Goal: Task Accomplishment & Management: Manage account settings

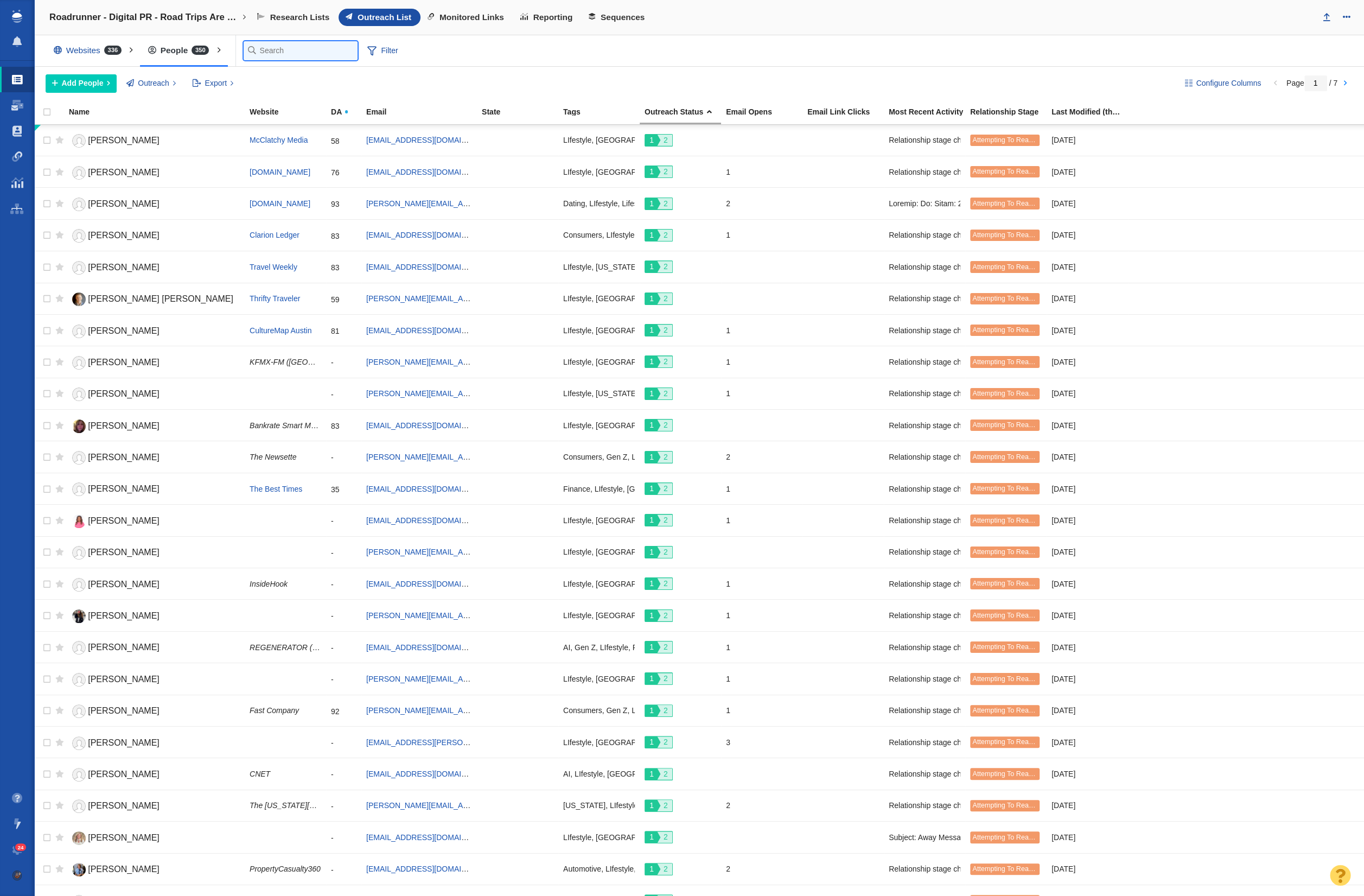
click at [276, 52] on input "text" at bounding box center [301, 51] width 114 height 19
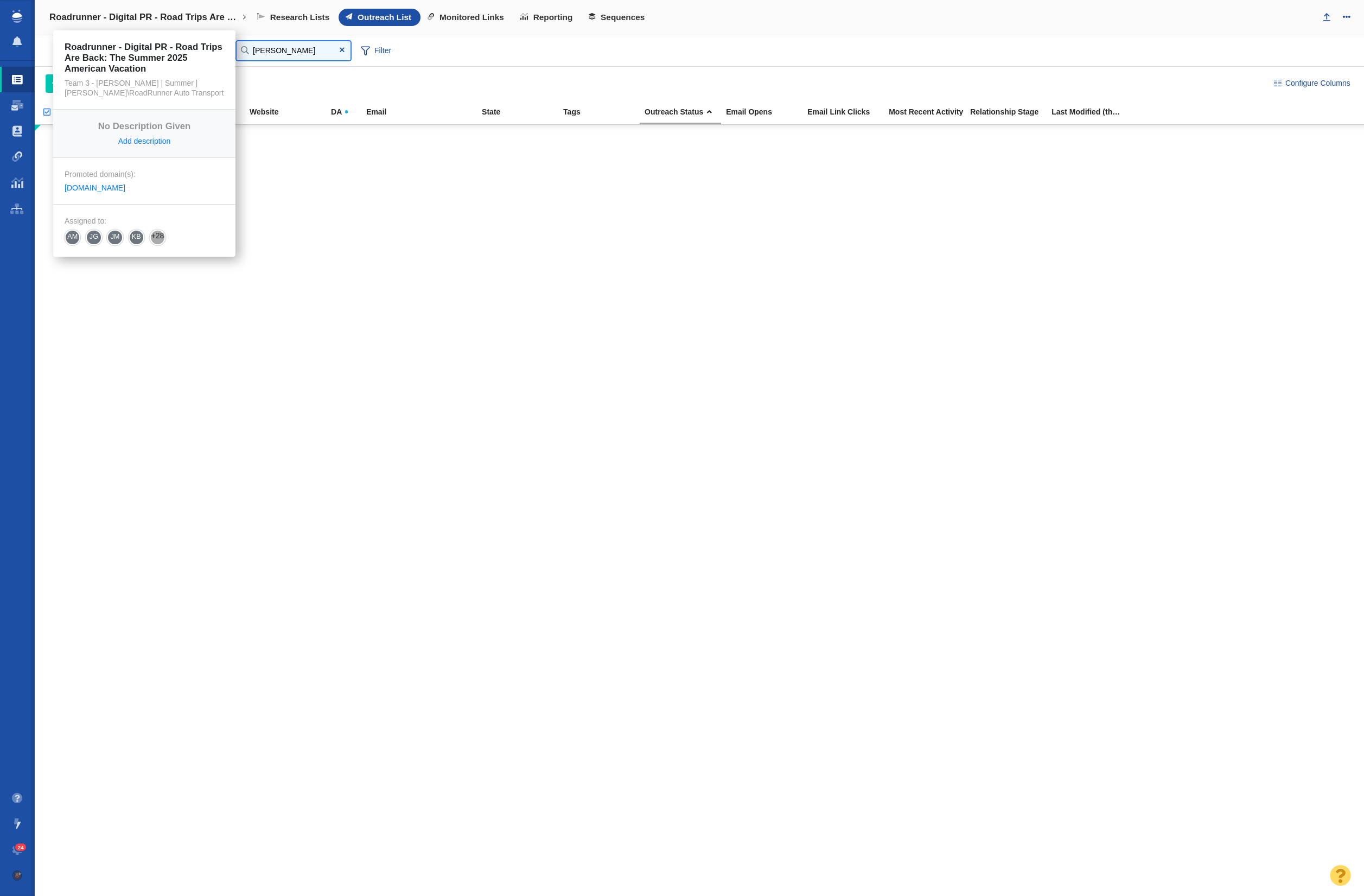
type input "[PERSON_NAME]"
click at [96, 21] on h4 "Roadrunner - Digital PR - Road Trips Are Back: The Summer 2025 American Vacation" at bounding box center [144, 17] width 190 height 11
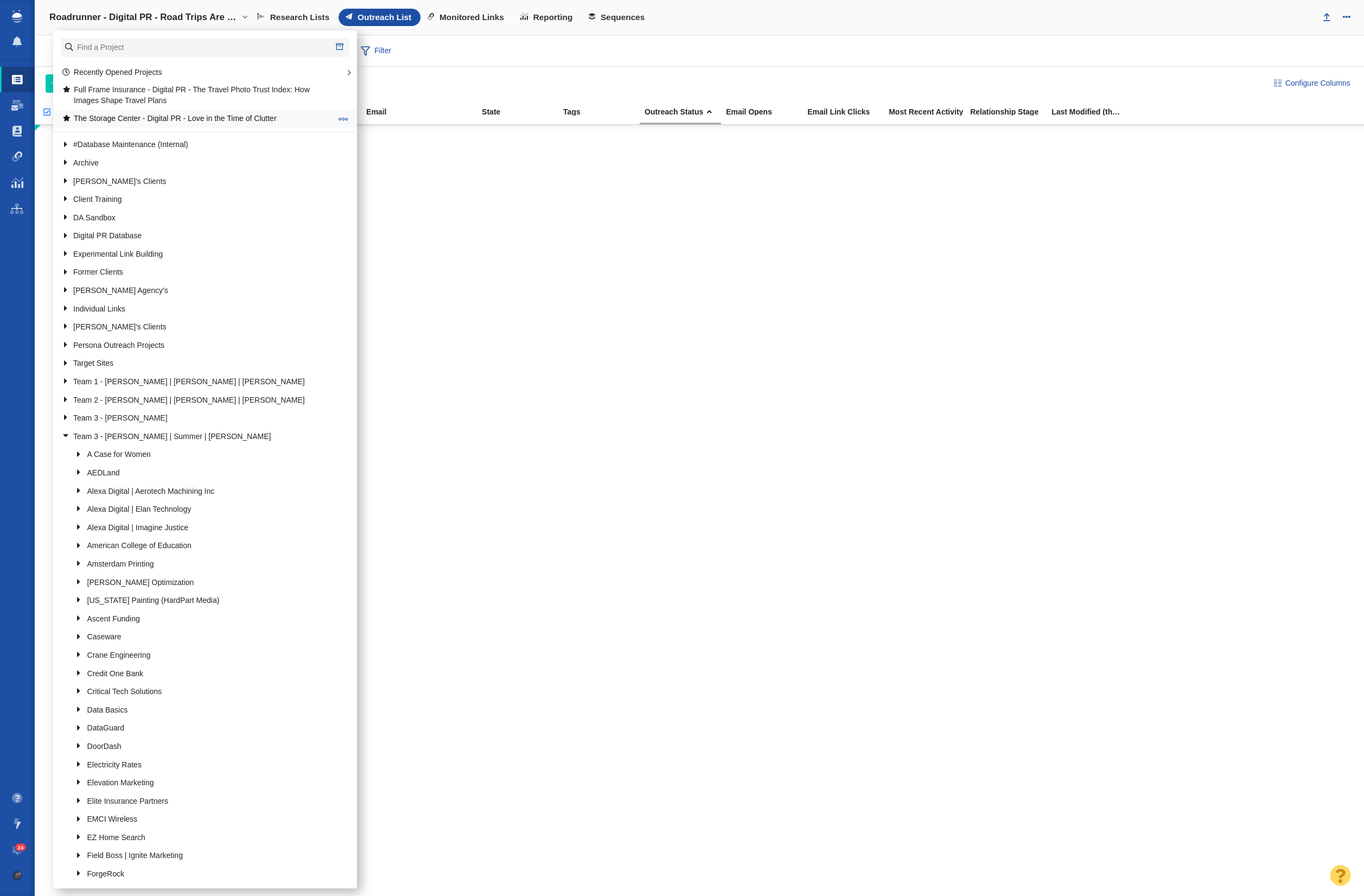
click at [156, 116] on link "The Storage Center - Digital PR - Love in the Time of Clutter" at bounding box center [197, 118] width 276 height 17
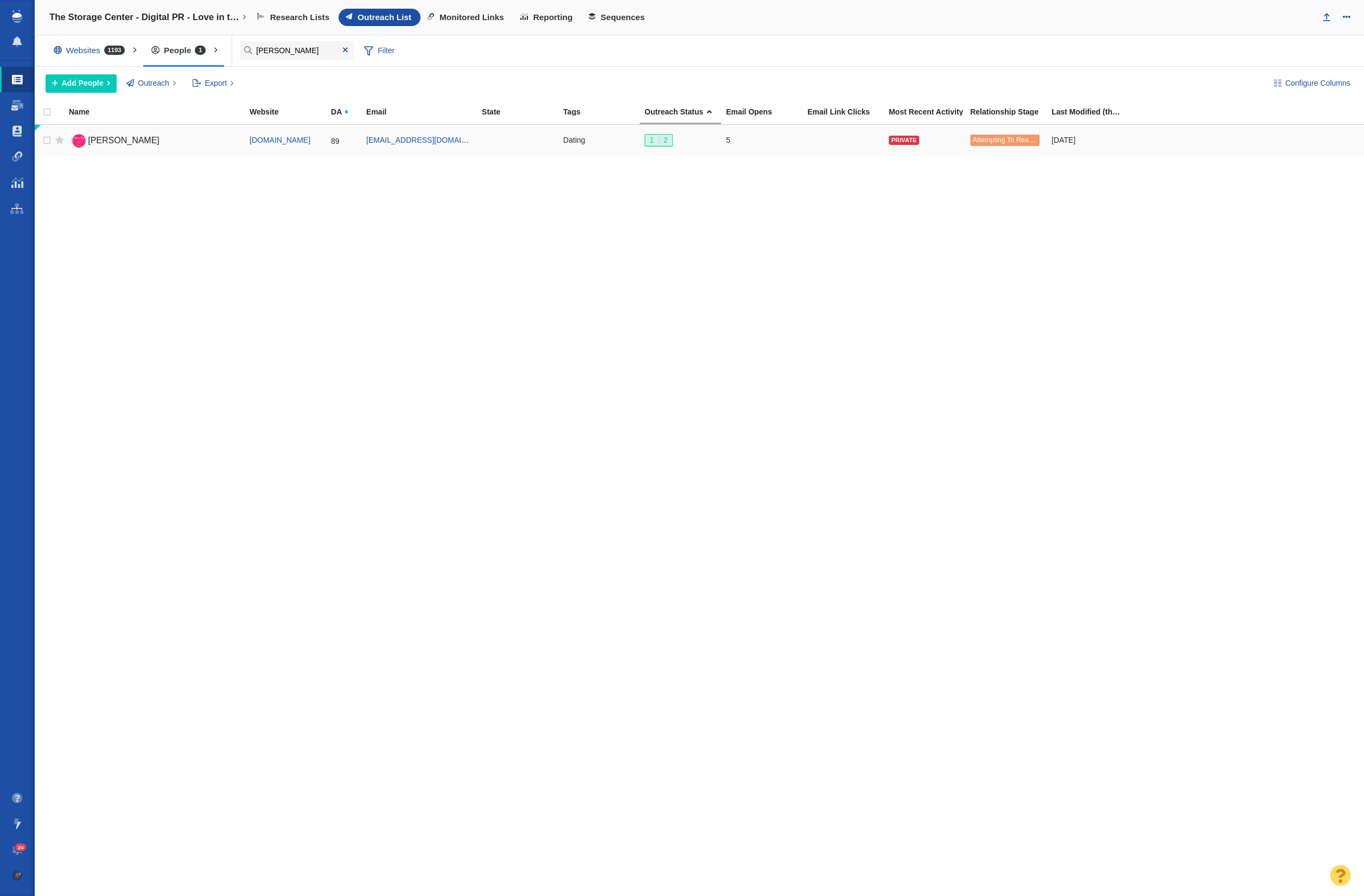
type input "[PERSON_NAME]"
click at [102, 144] on link "[PERSON_NAME]" at bounding box center [154, 141] width 171 height 19
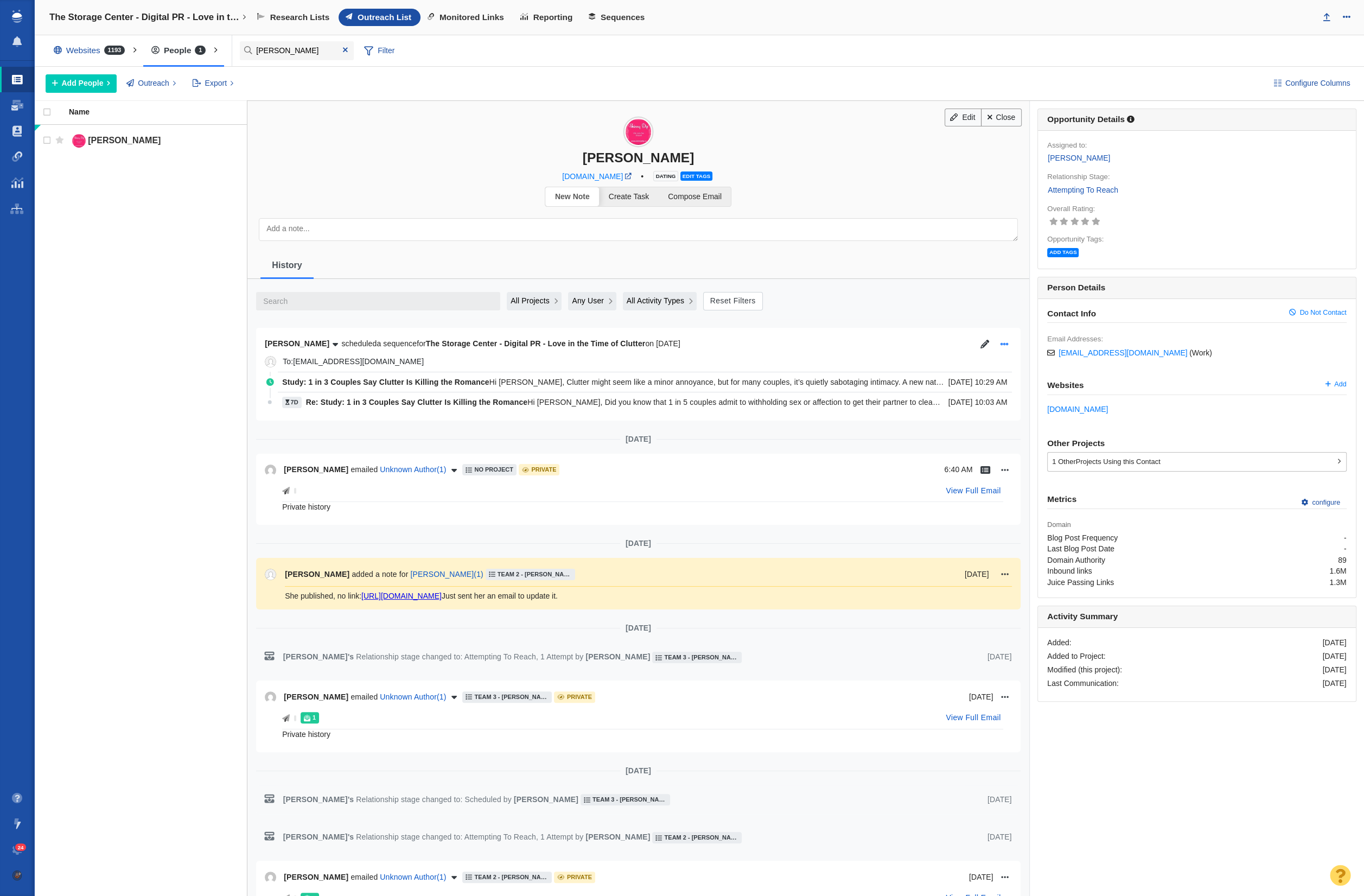
click at [1006, 344] on icon "button" at bounding box center [1004, 344] width 9 height 9
click at [1033, 384] on li "Cancel Sequence" at bounding box center [1035, 382] width 71 height 18
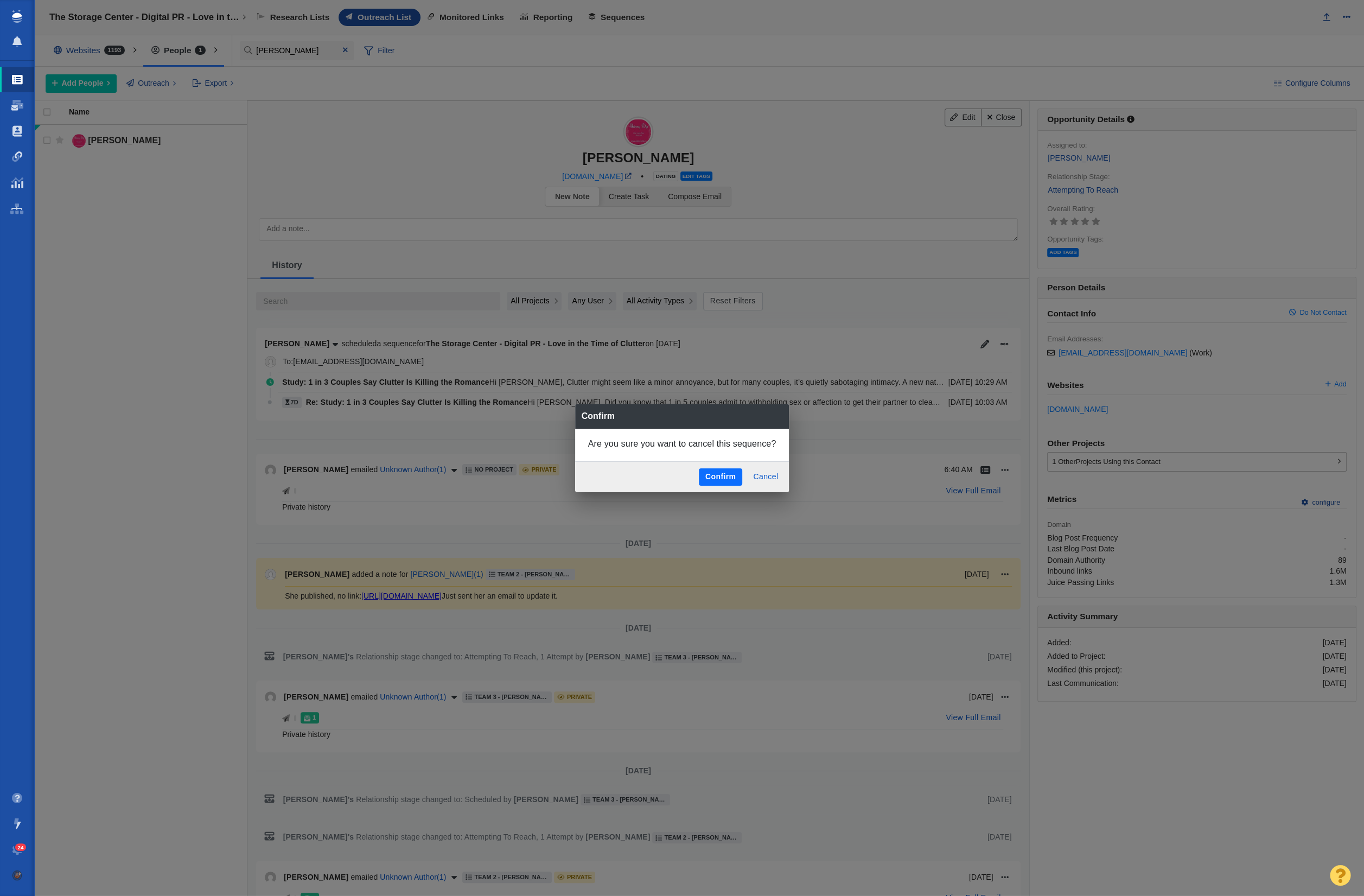
click at [725, 474] on button "Confirm" at bounding box center [720, 477] width 44 height 17
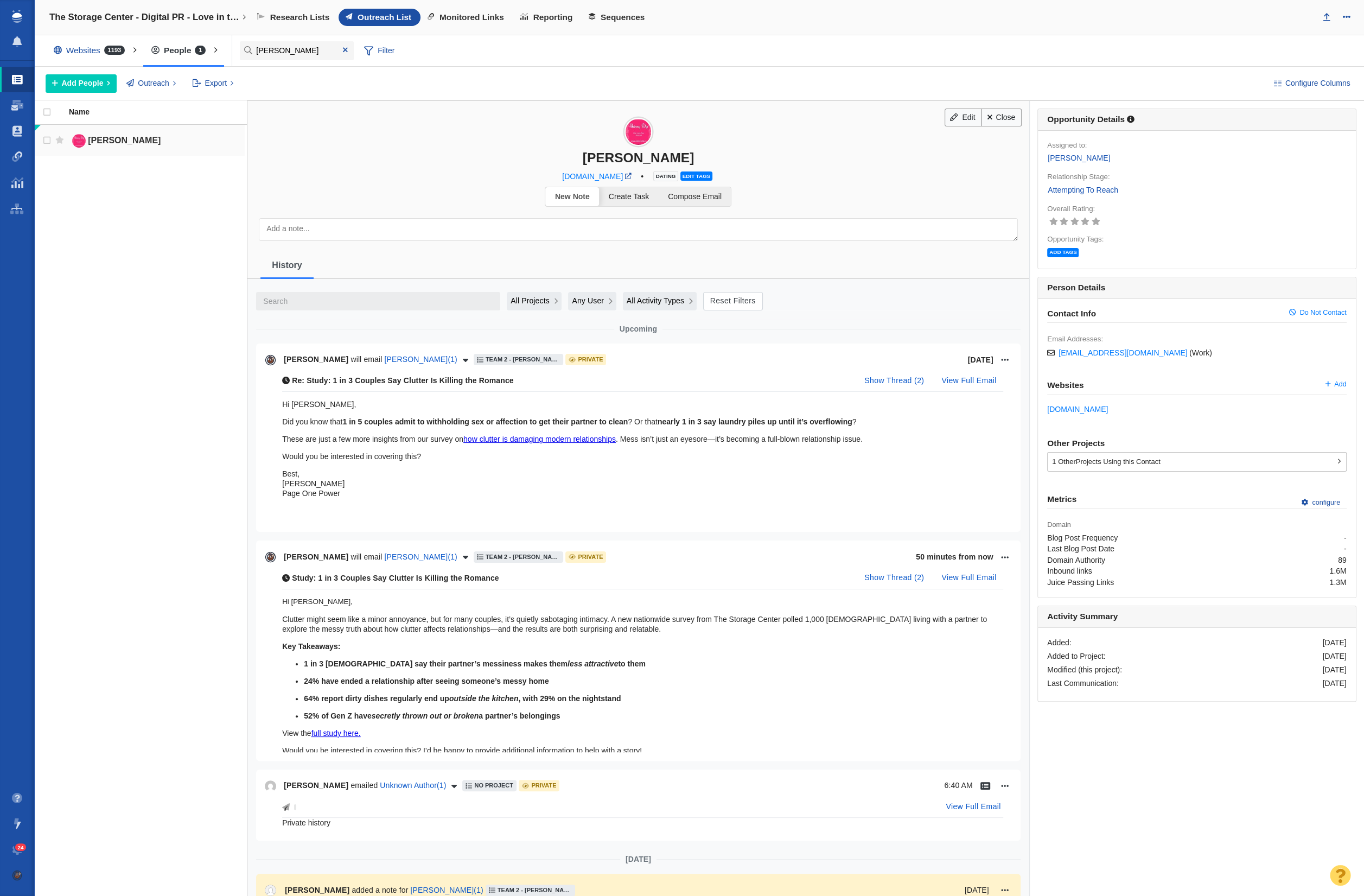
click at [109, 145] on link "[PERSON_NAME]" at bounding box center [154, 141] width 171 height 19
click at [1007, 356] on icon "Open more options menu" at bounding box center [1005, 360] width 8 height 9
click at [1016, 395] on li "Delete" at bounding box center [1027, 398] width 55 height 18
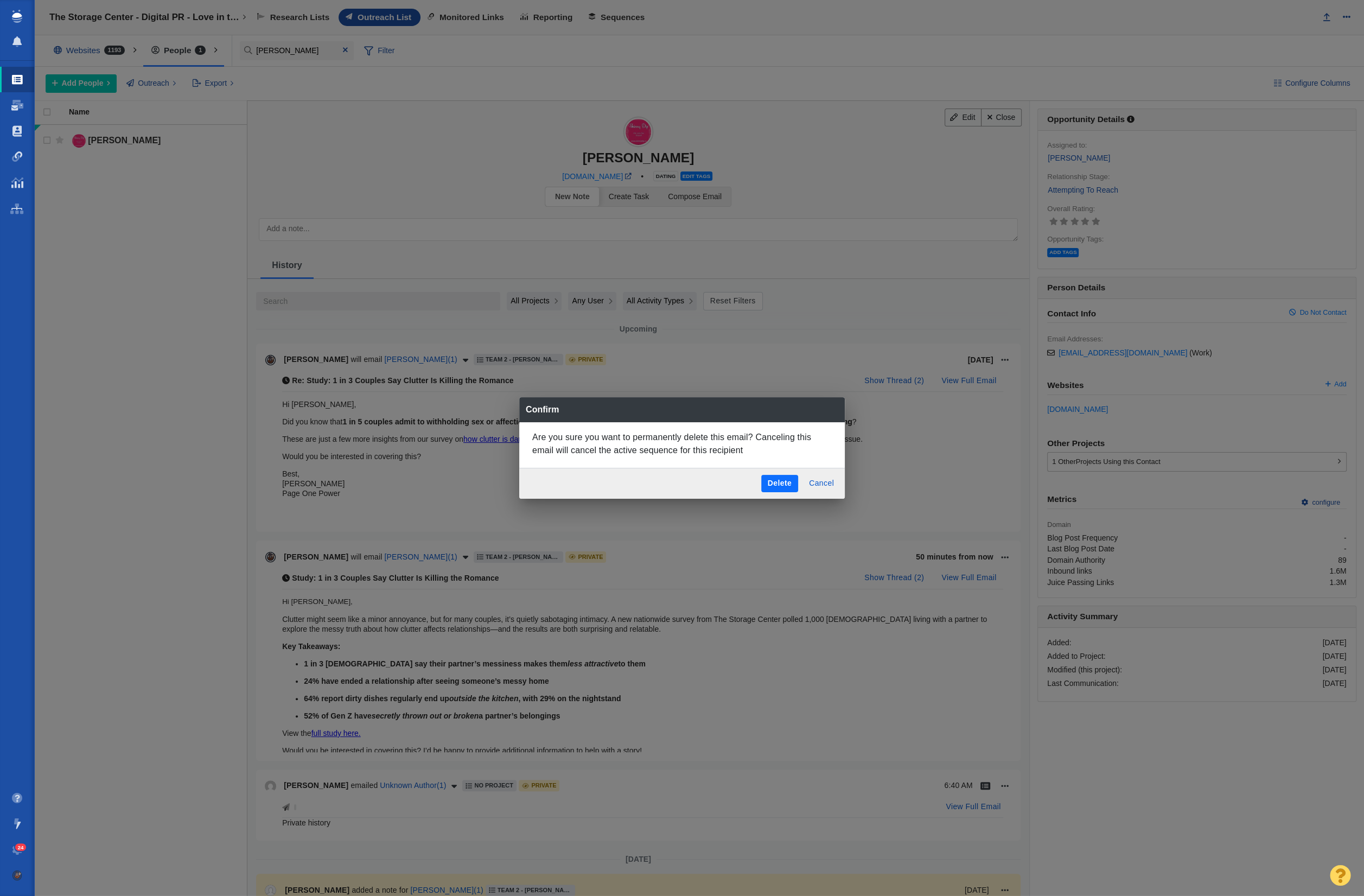
click at [791, 483] on button "Delete" at bounding box center [779, 483] width 37 height 17
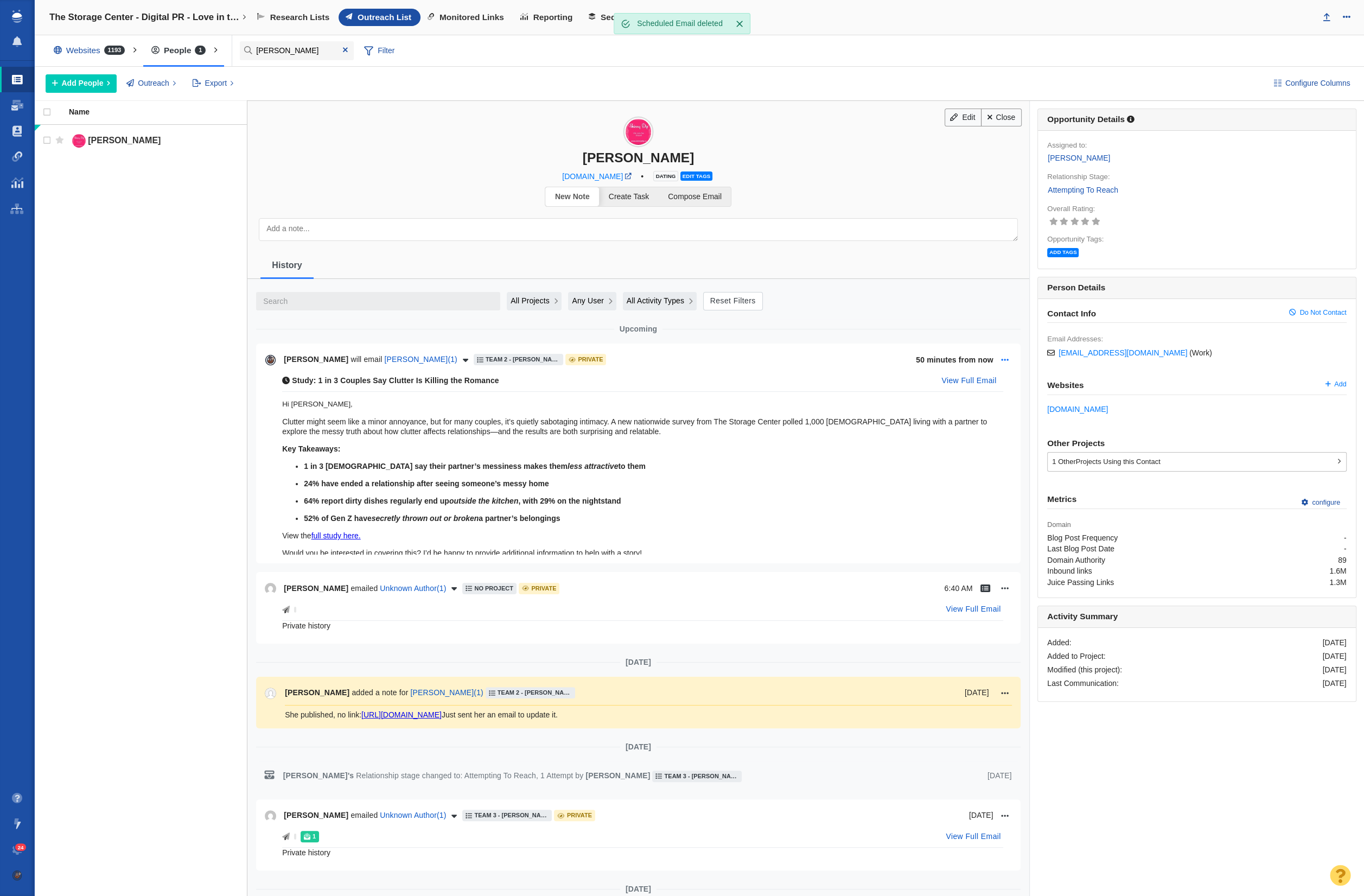
click at [1000, 354] on button "Open more options menu" at bounding box center [1005, 360] width 14 height 15
click at [1006, 391] on li "Delete" at bounding box center [1027, 398] width 55 height 18
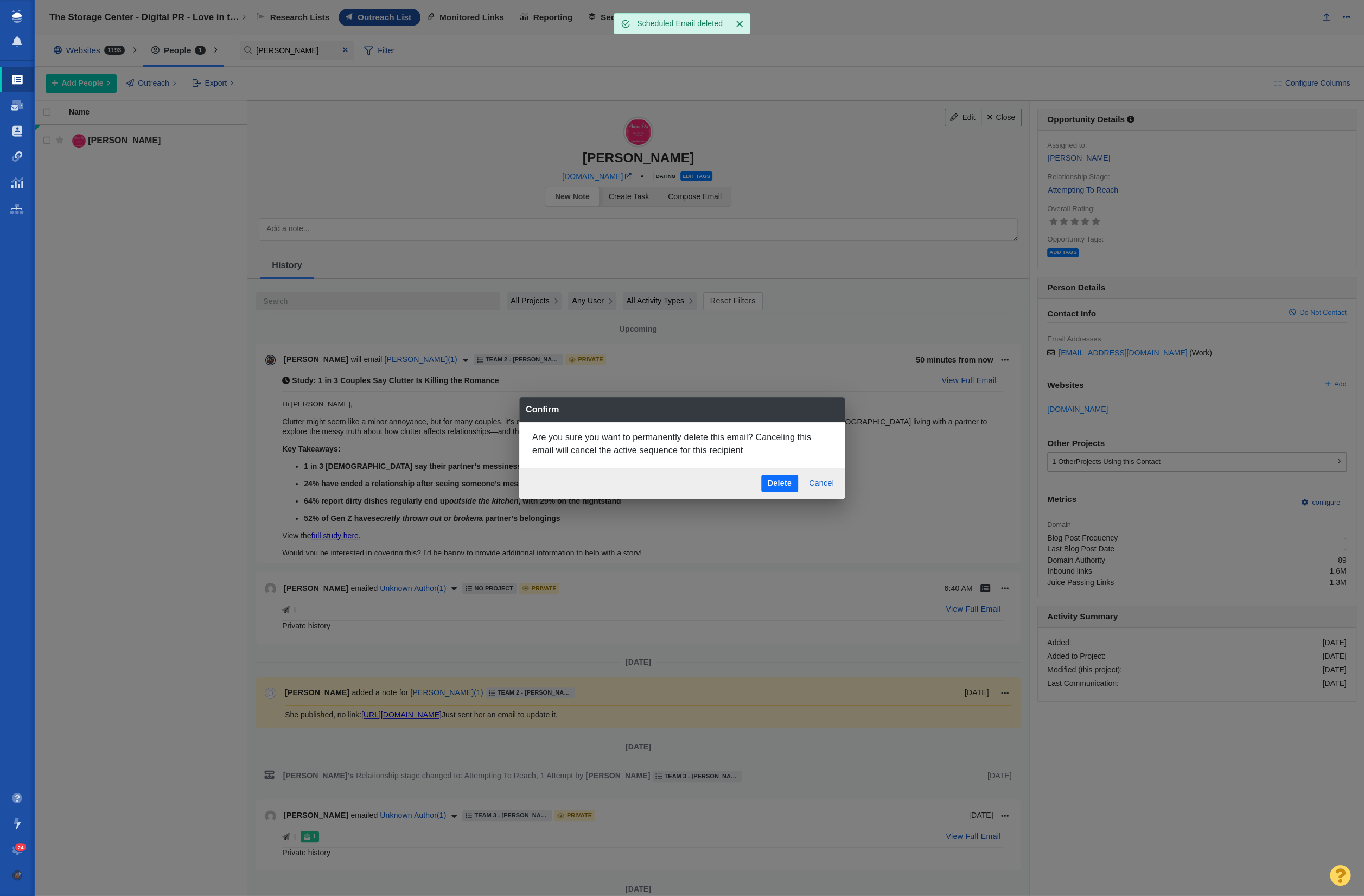
click at [783, 484] on button "Delete" at bounding box center [779, 483] width 37 height 17
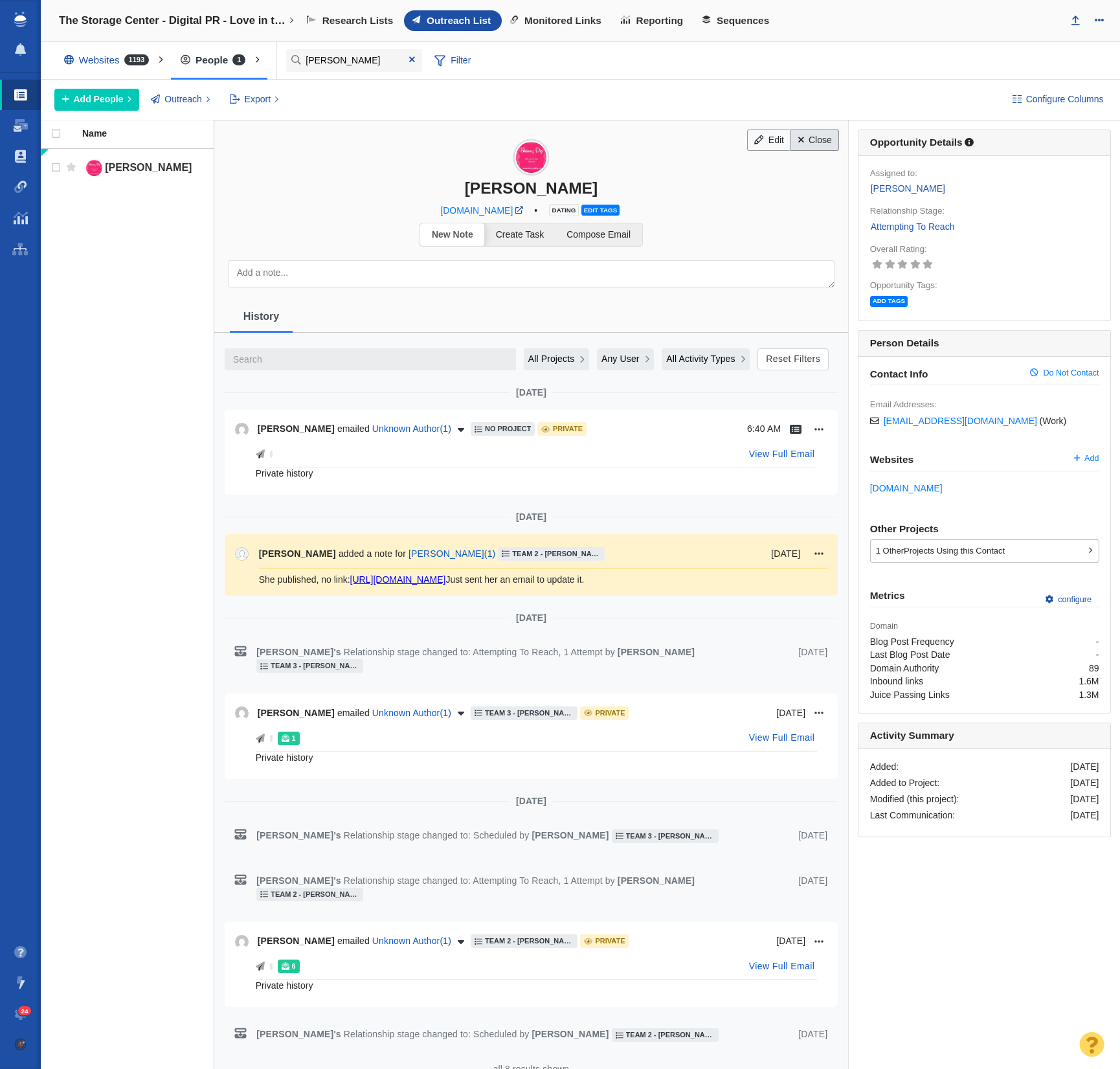
click at [823, 136] on link "Close" at bounding box center [815, 140] width 48 height 22
